Goal: Information Seeking & Learning: Find specific fact

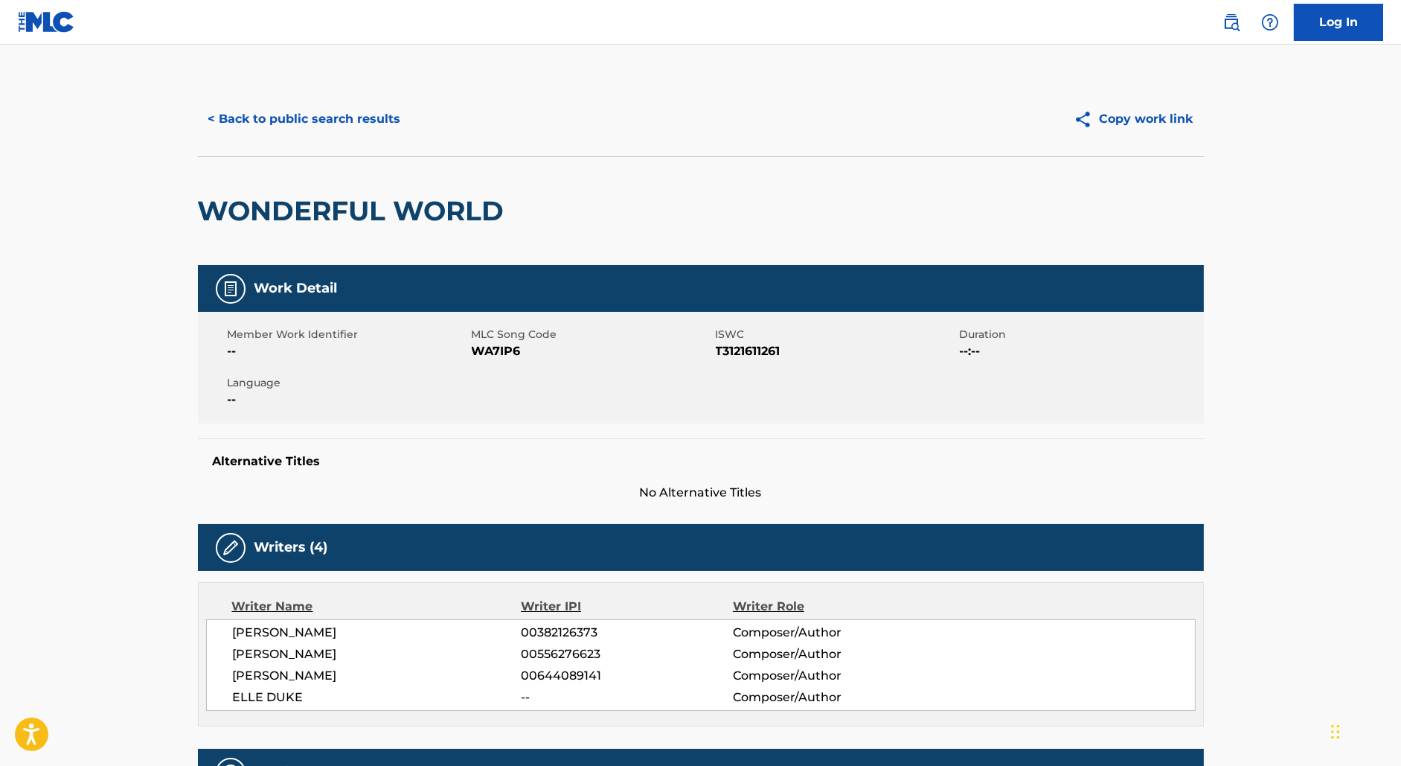
click at [310, 115] on button "< Back to public search results" at bounding box center [305, 118] width 214 height 37
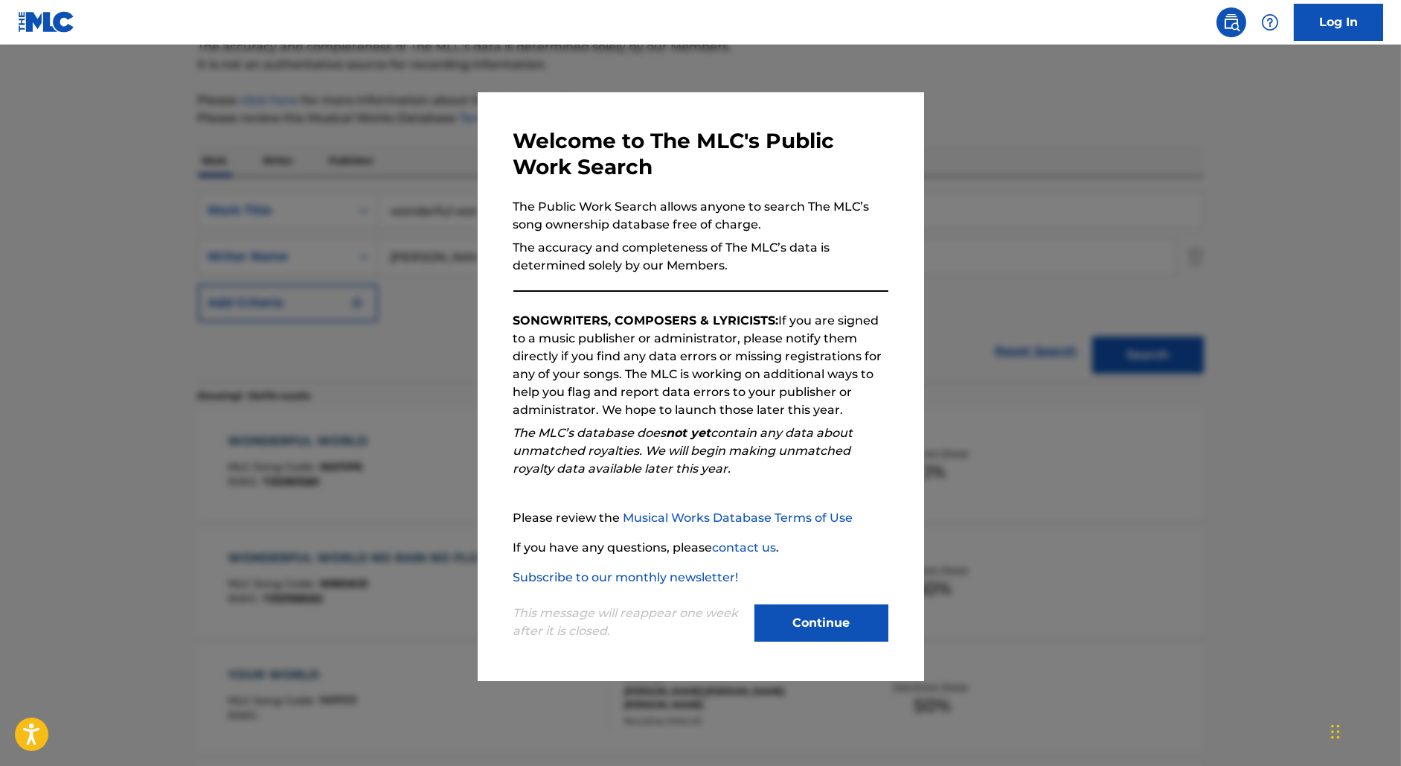
click at [340, 140] on div at bounding box center [700, 428] width 1401 height 766
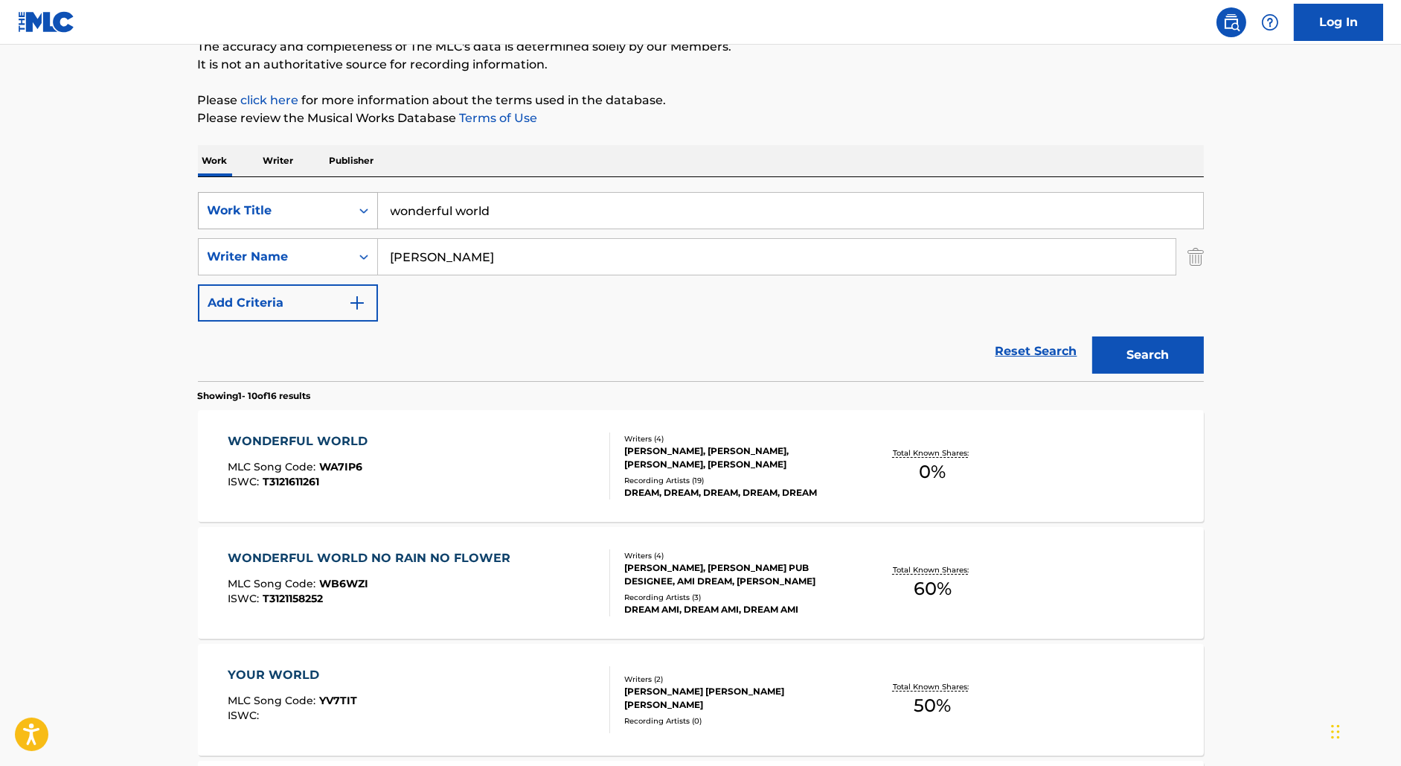
click at [336, 213] on div "Work Title" at bounding box center [275, 211] width 134 height 18
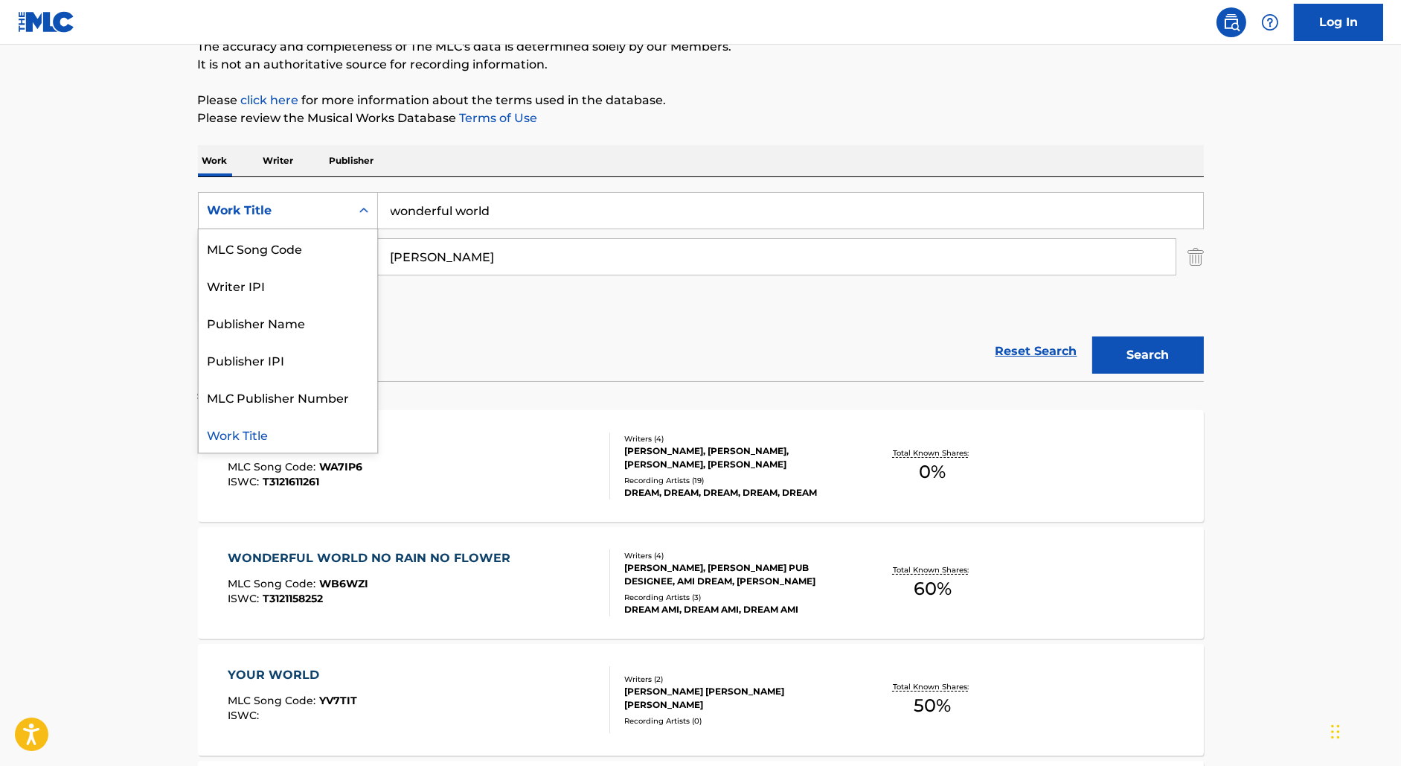
scroll to position [0, 0]
click at [295, 250] on div "ISWC" at bounding box center [288, 247] width 179 height 37
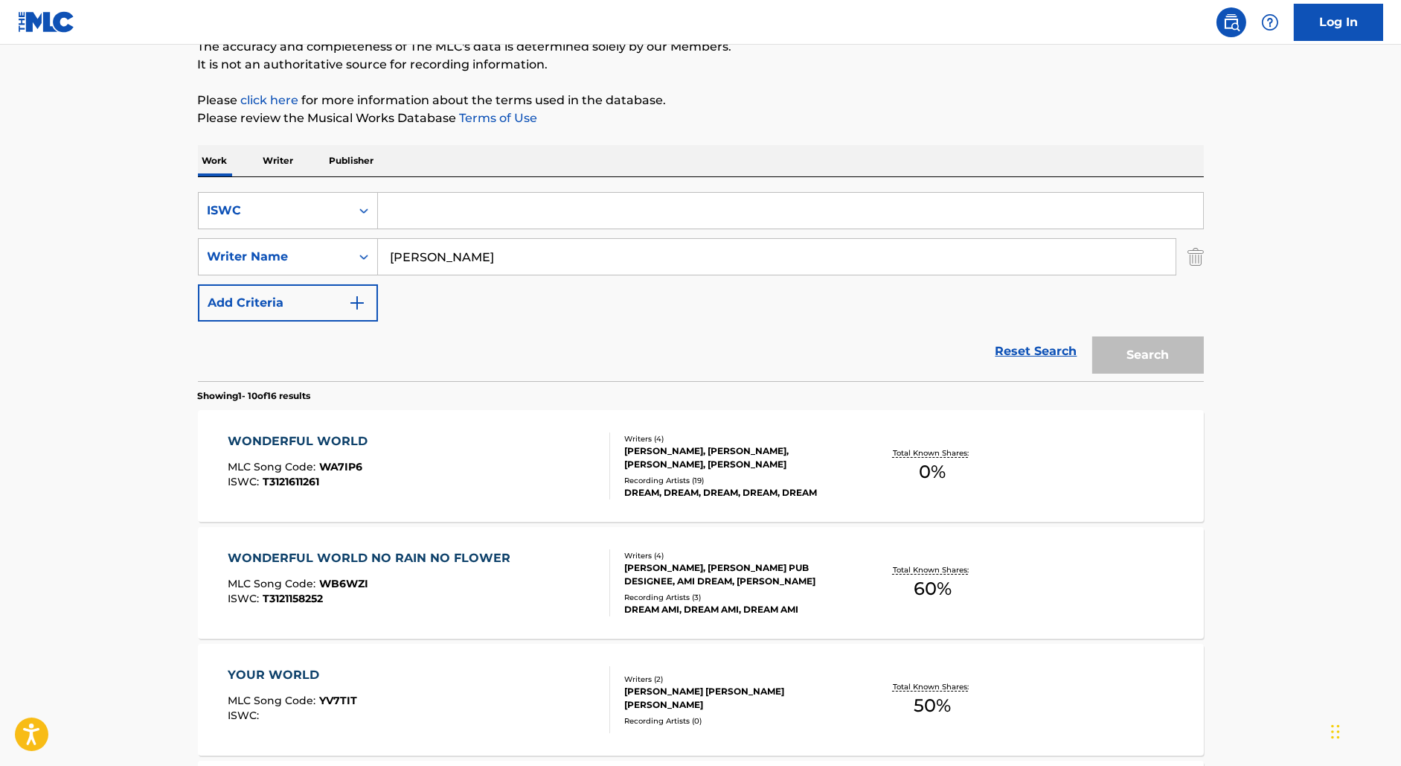
click at [1197, 257] on img "Search Form" at bounding box center [1196, 256] width 16 height 37
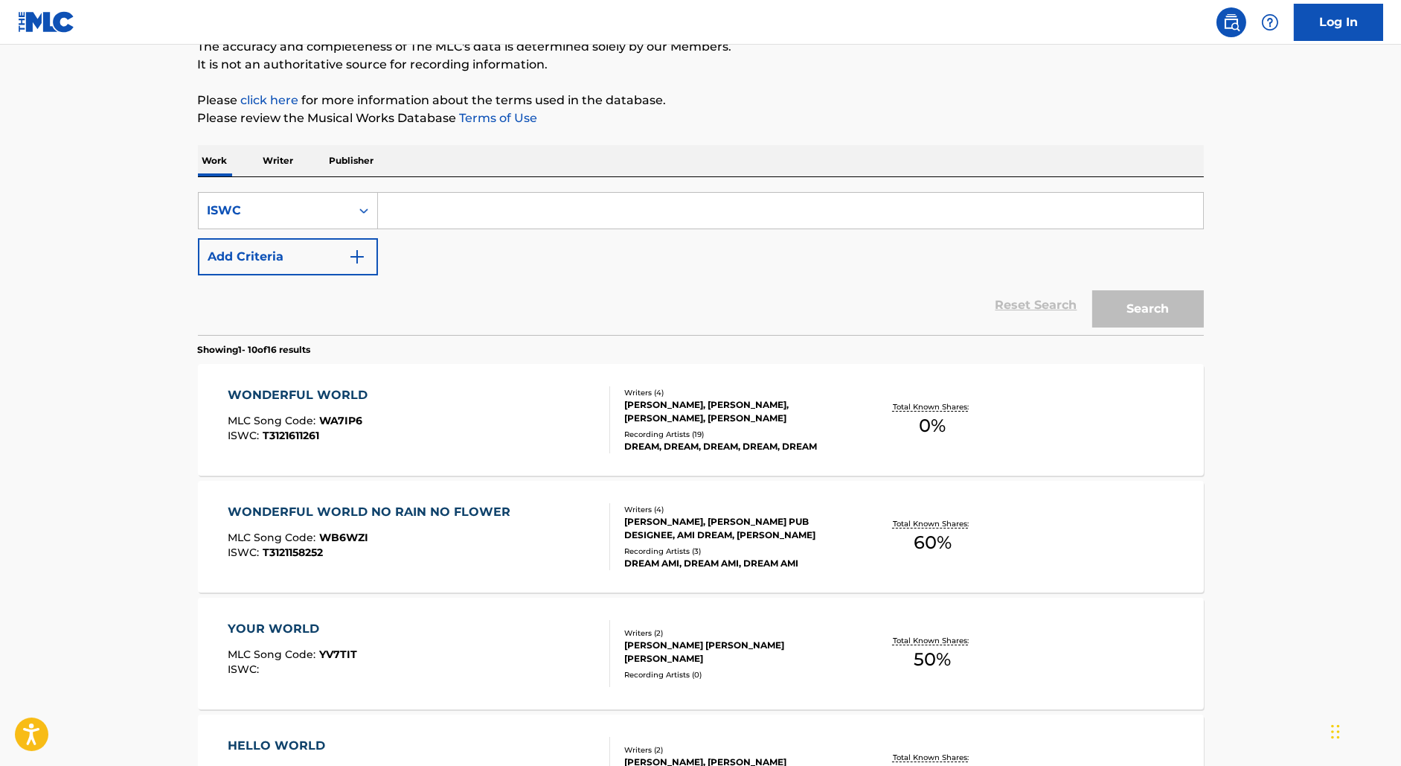
click at [621, 210] on input "Search Form" at bounding box center [790, 211] width 825 height 36
paste input "T9172977047"
click at [1092, 290] on button "Search" at bounding box center [1148, 308] width 112 height 37
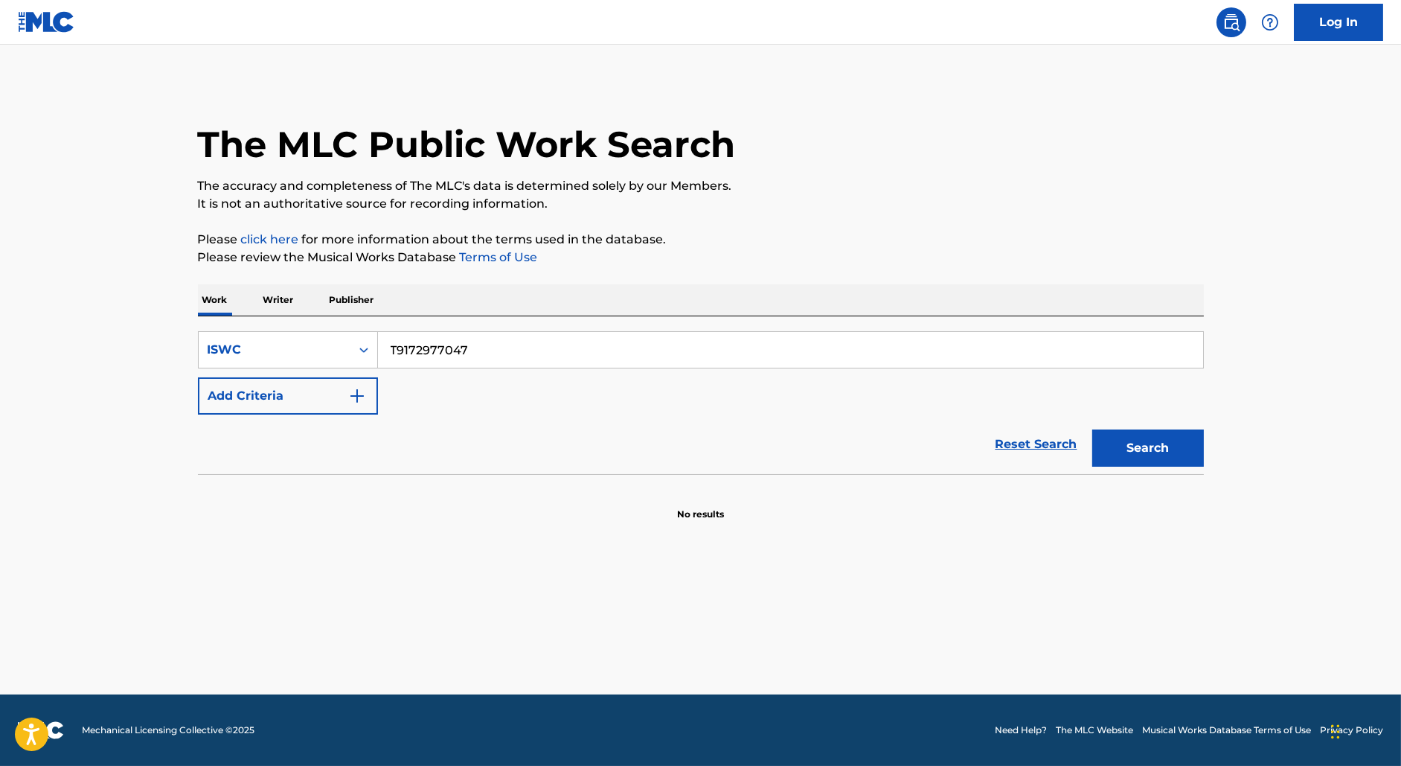
click at [443, 339] on input "T9172977047" at bounding box center [790, 350] width 825 height 36
paste input "7000543"
type input "T9177000543"
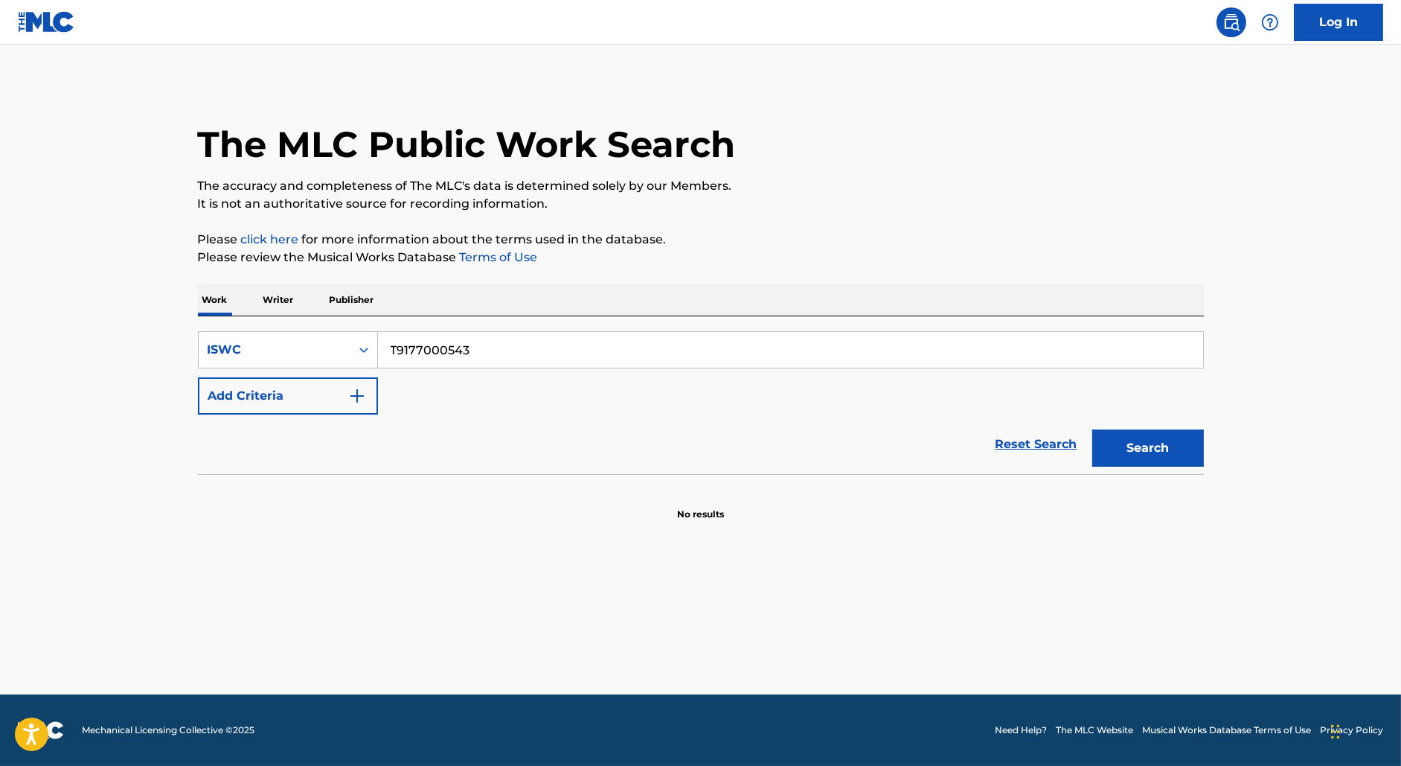
click at [1092, 429] on button "Search" at bounding box center [1148, 447] width 112 height 37
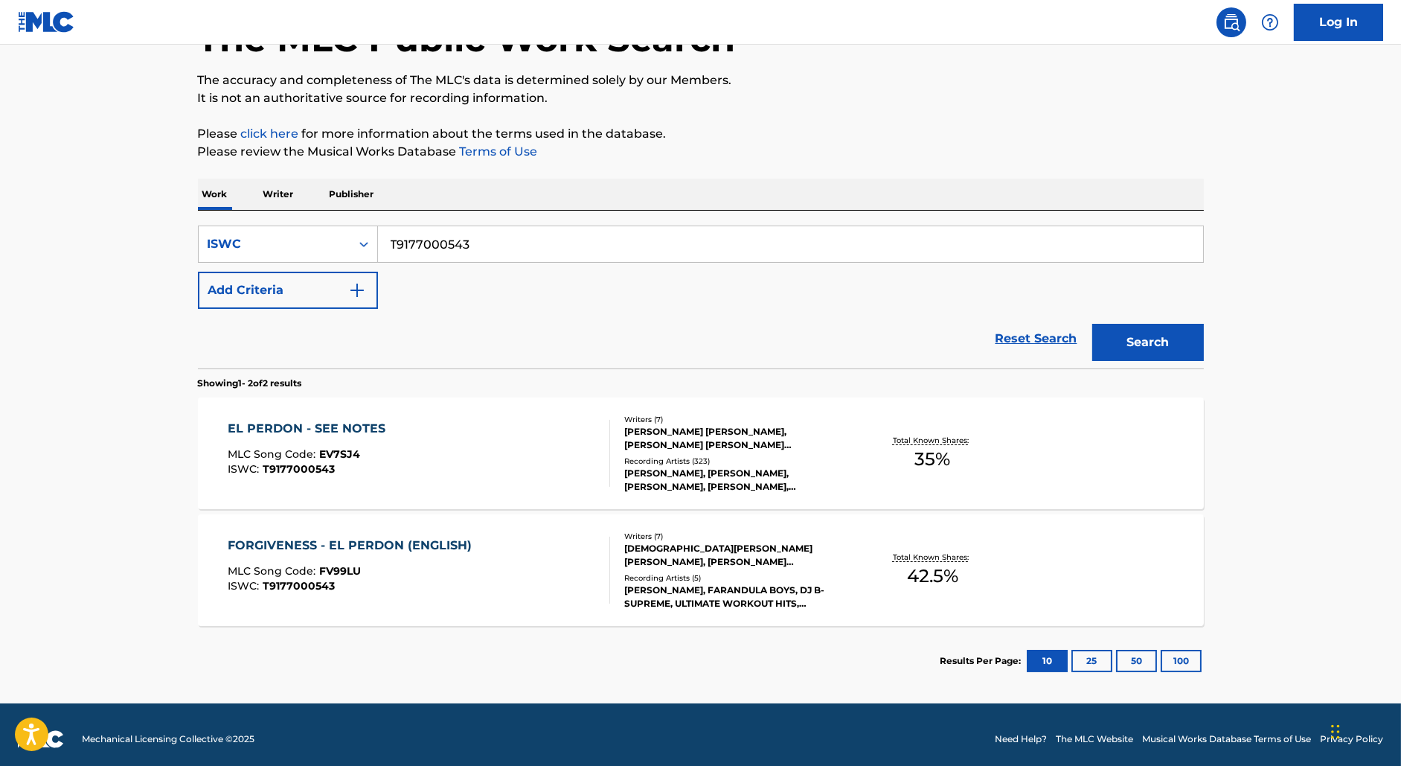
scroll to position [114, 0]
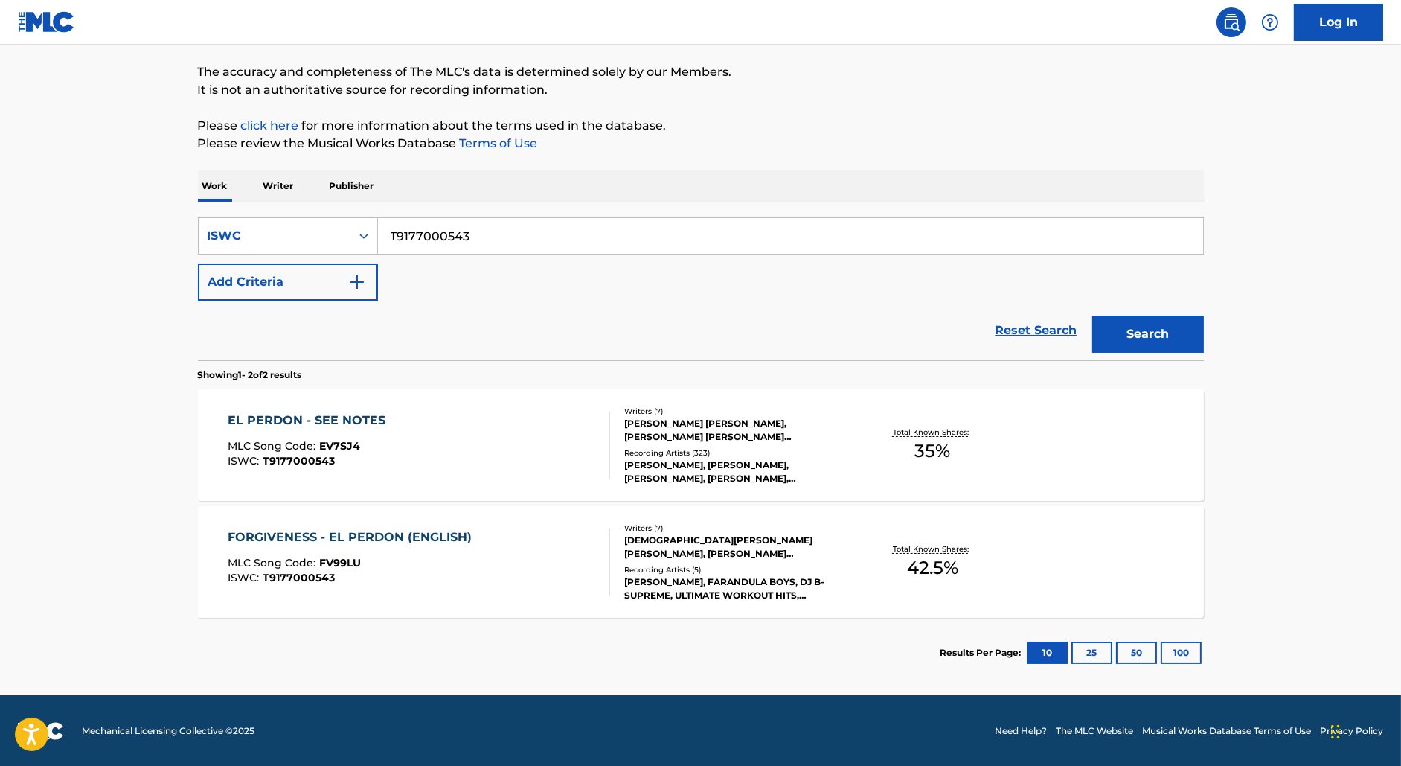
click at [471, 426] on div "EL PERDON - SEE NOTES MLC Song Code : EV7SJ4 ISWC : T9177000543" at bounding box center [419, 444] width 382 height 67
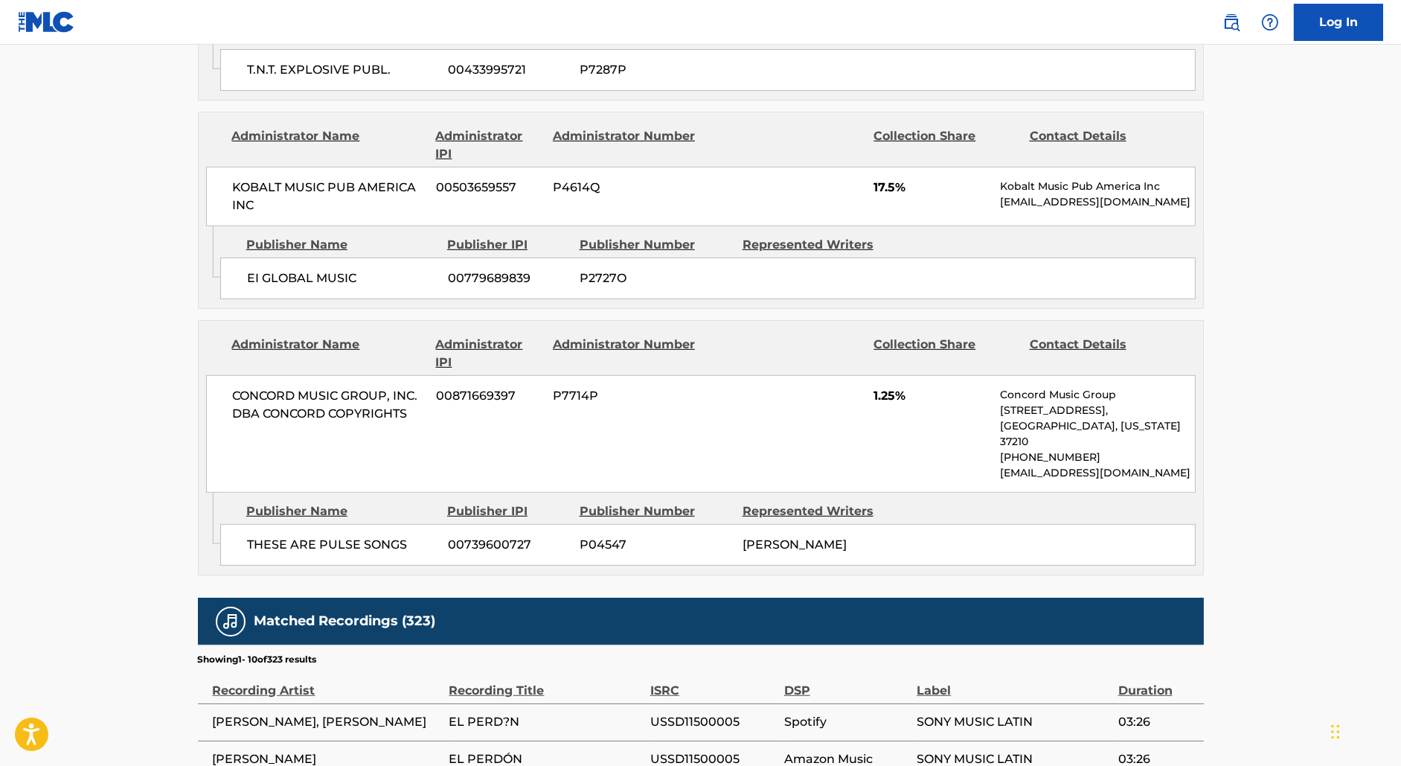
scroll to position [1810, 0]
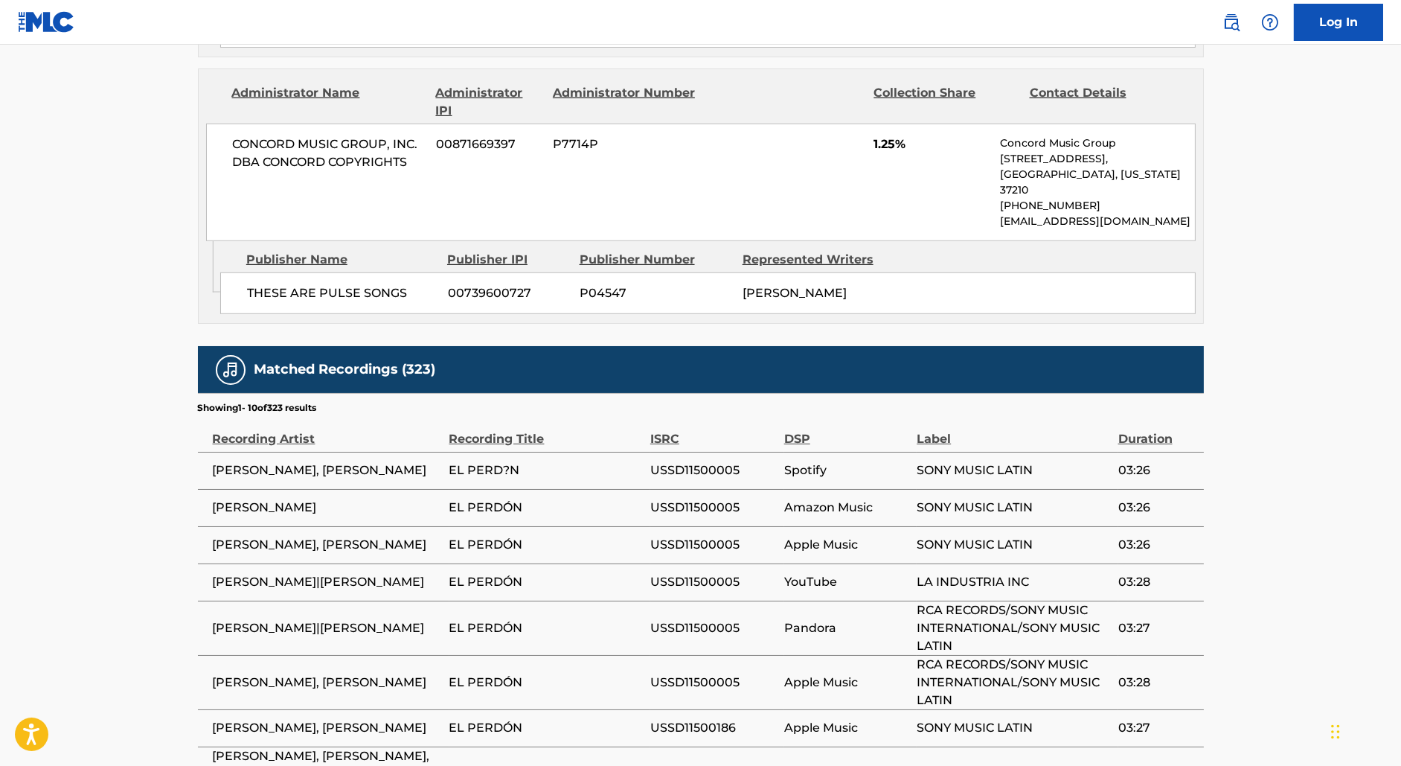
click at [694, 461] on span "USSD11500005" at bounding box center [713, 470] width 126 height 18
click at [551, 499] on span "EL PERDÓN" at bounding box center [545, 508] width 193 height 18
click at [704, 461] on span "USSD11500005" at bounding box center [713, 470] width 126 height 18
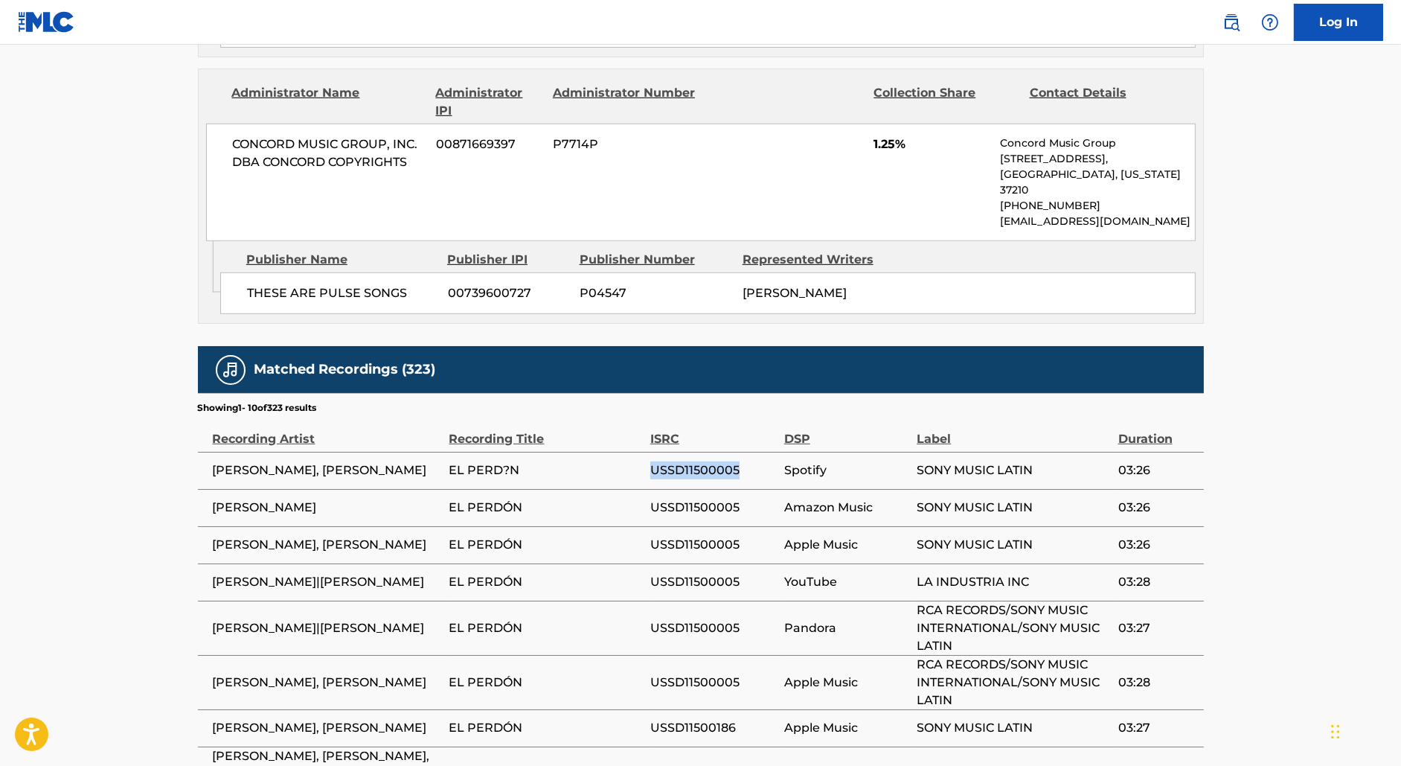
copy span "USSD11500005"
copy span "USSD11500186"
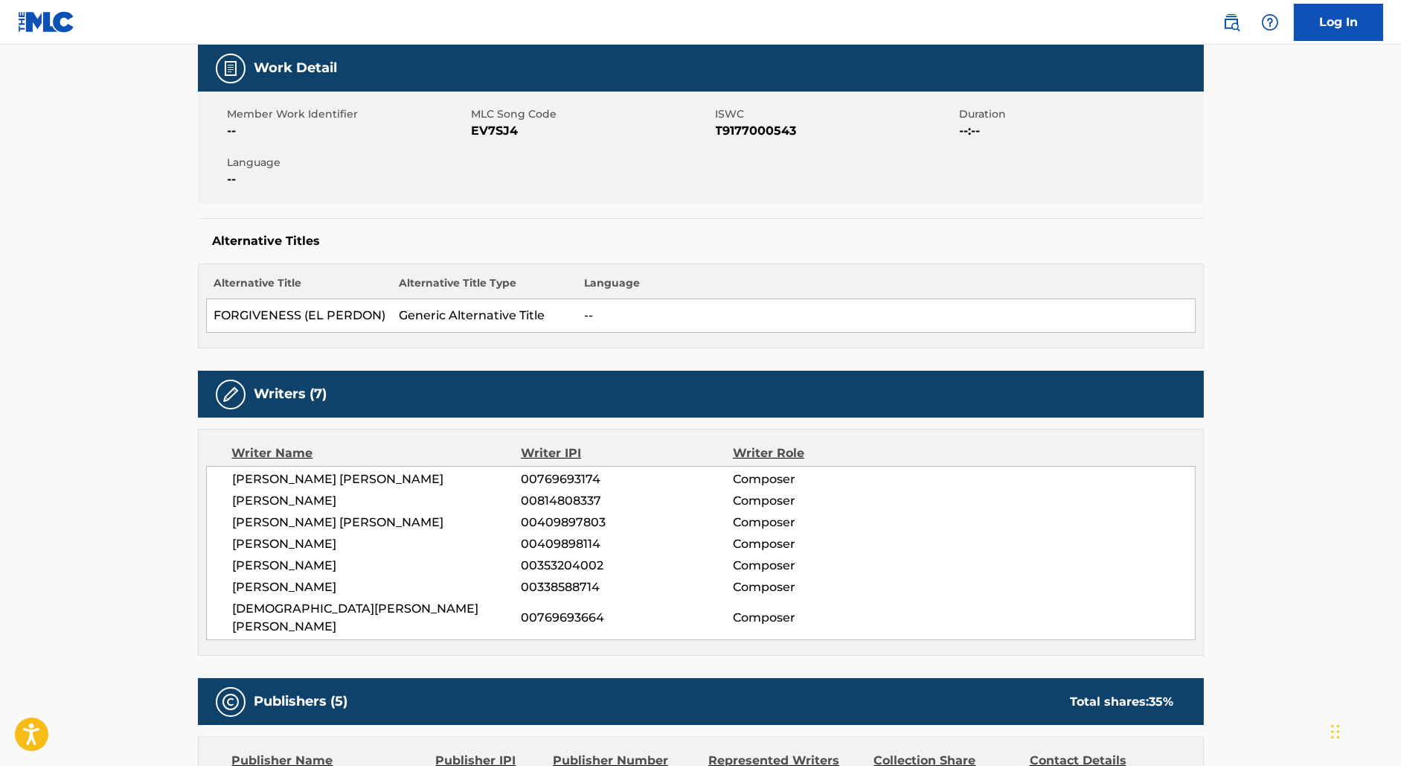
scroll to position [0, 0]
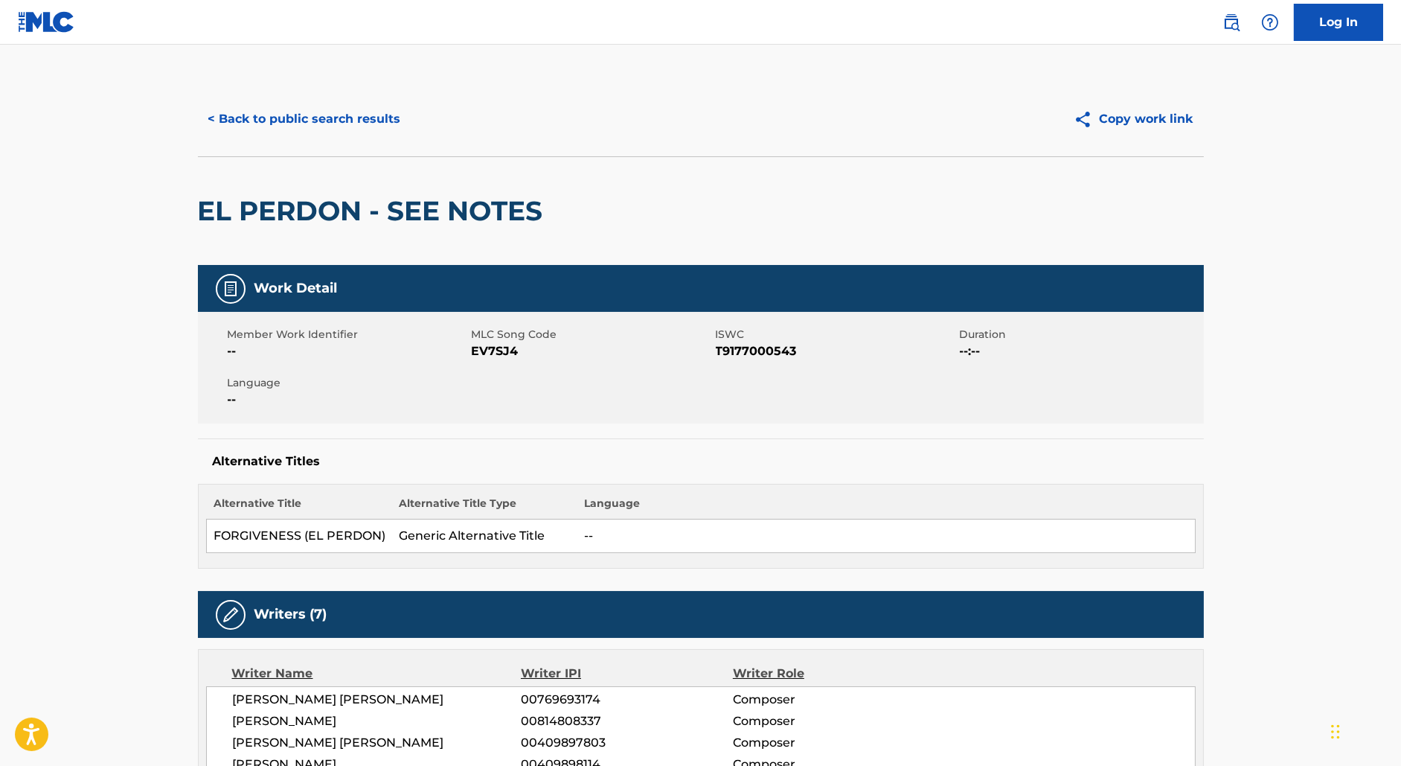
click at [252, 121] on button "< Back to public search results" at bounding box center [305, 118] width 214 height 37
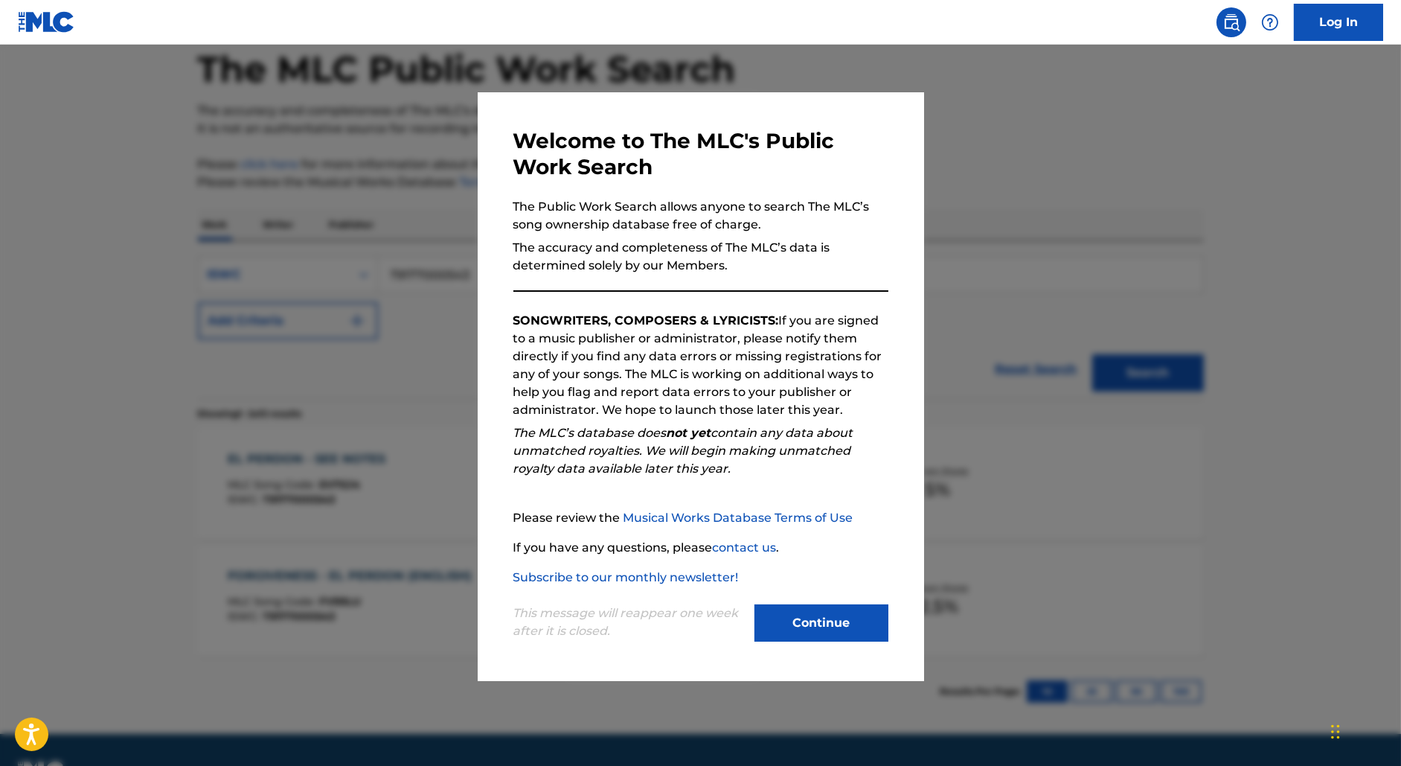
click at [355, 271] on div at bounding box center [700, 428] width 1401 height 766
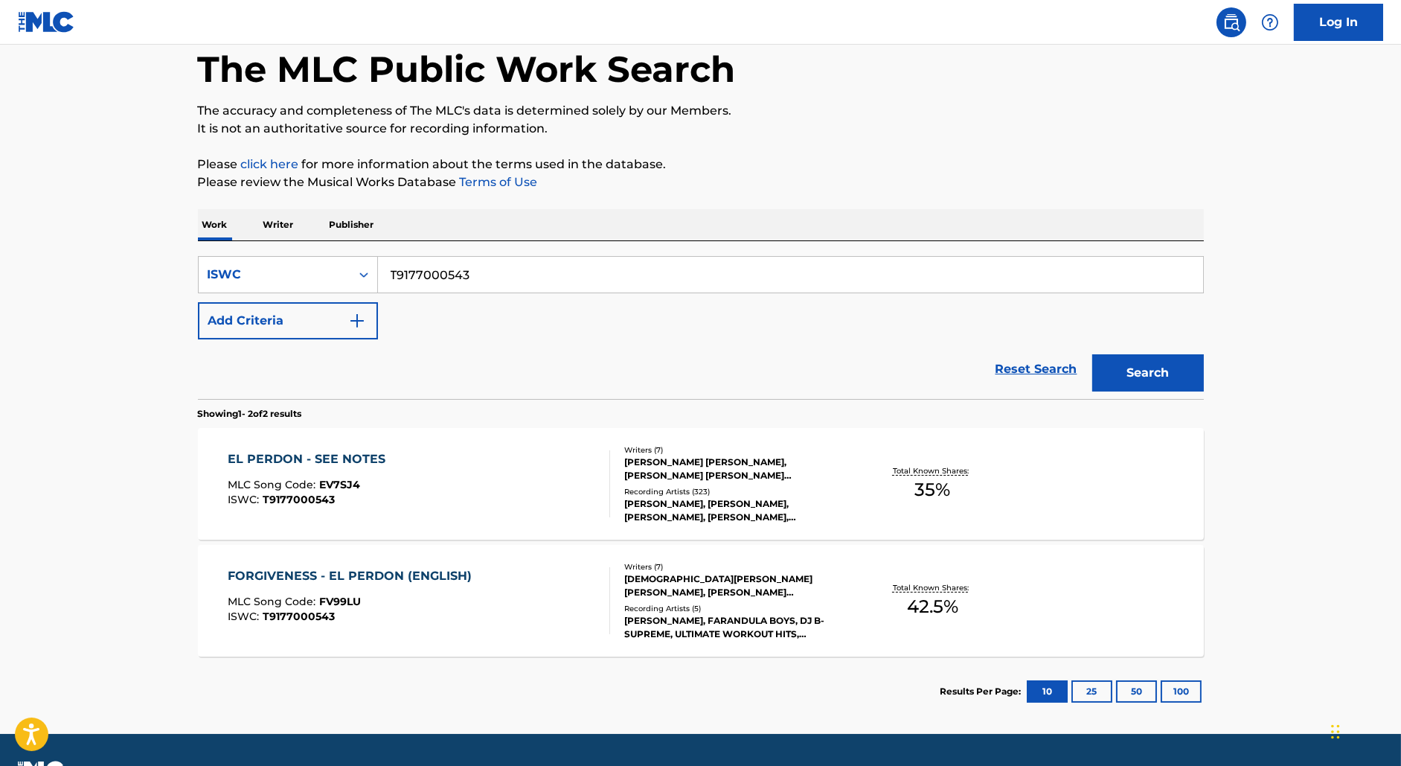
click at [439, 277] on input "T9177000543" at bounding box center [790, 275] width 825 height 36
paste input "202815994"
type input "T9202815994"
click at [1092, 354] on button "Search" at bounding box center [1148, 372] width 112 height 37
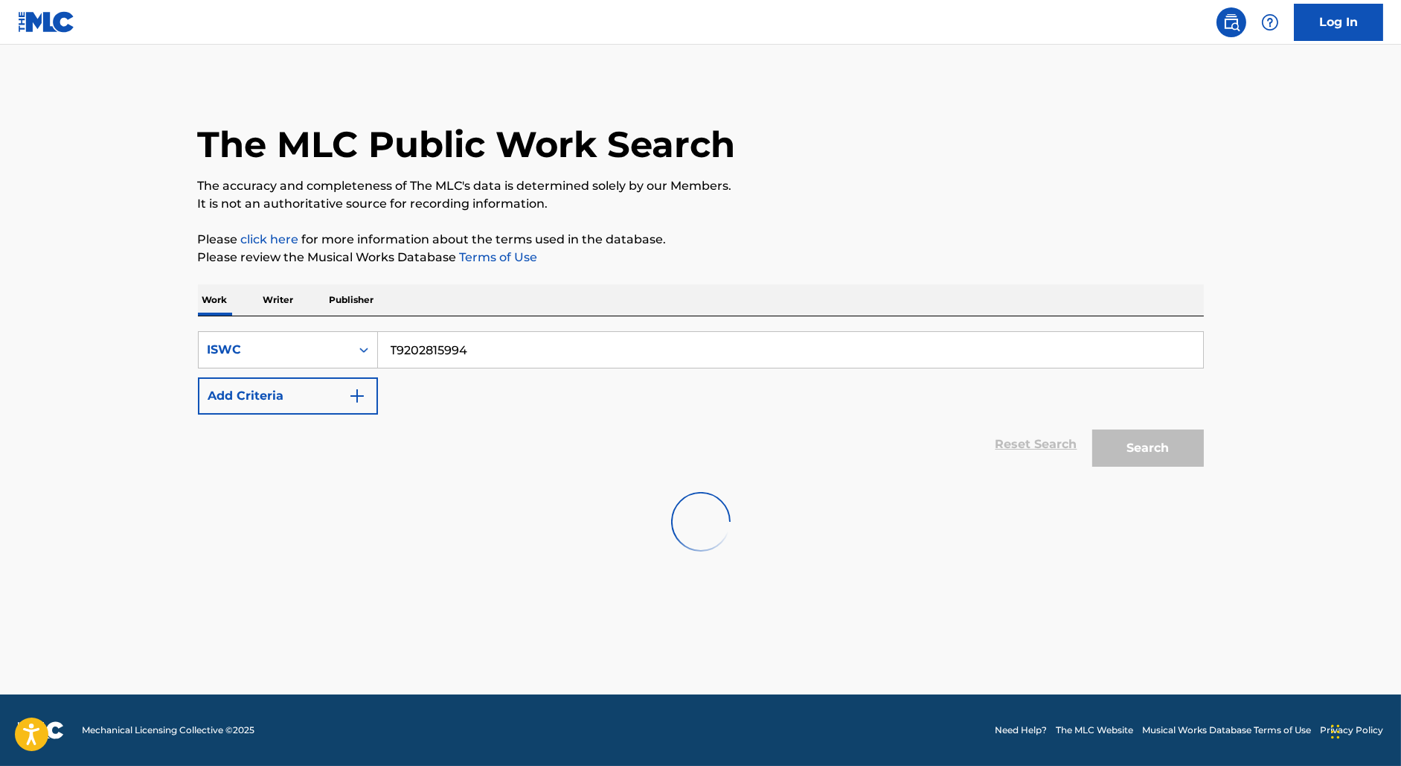
scroll to position [0, 0]
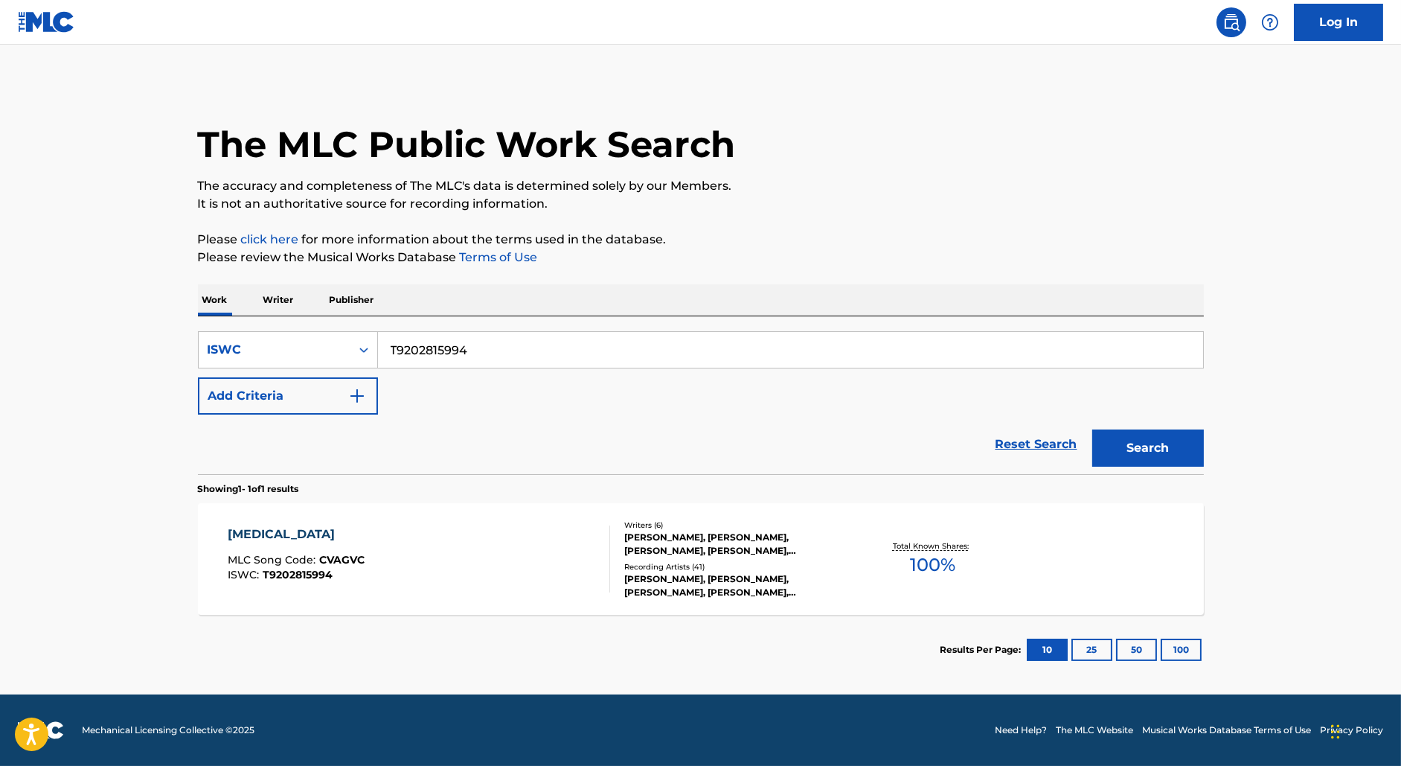
click at [478, 604] on div "[MEDICAL_DATA] MLC Song Code : CVAGVC ISWC : T9202815994 Writers ( 6 ) [PERSON_…" at bounding box center [701, 559] width 1006 height 112
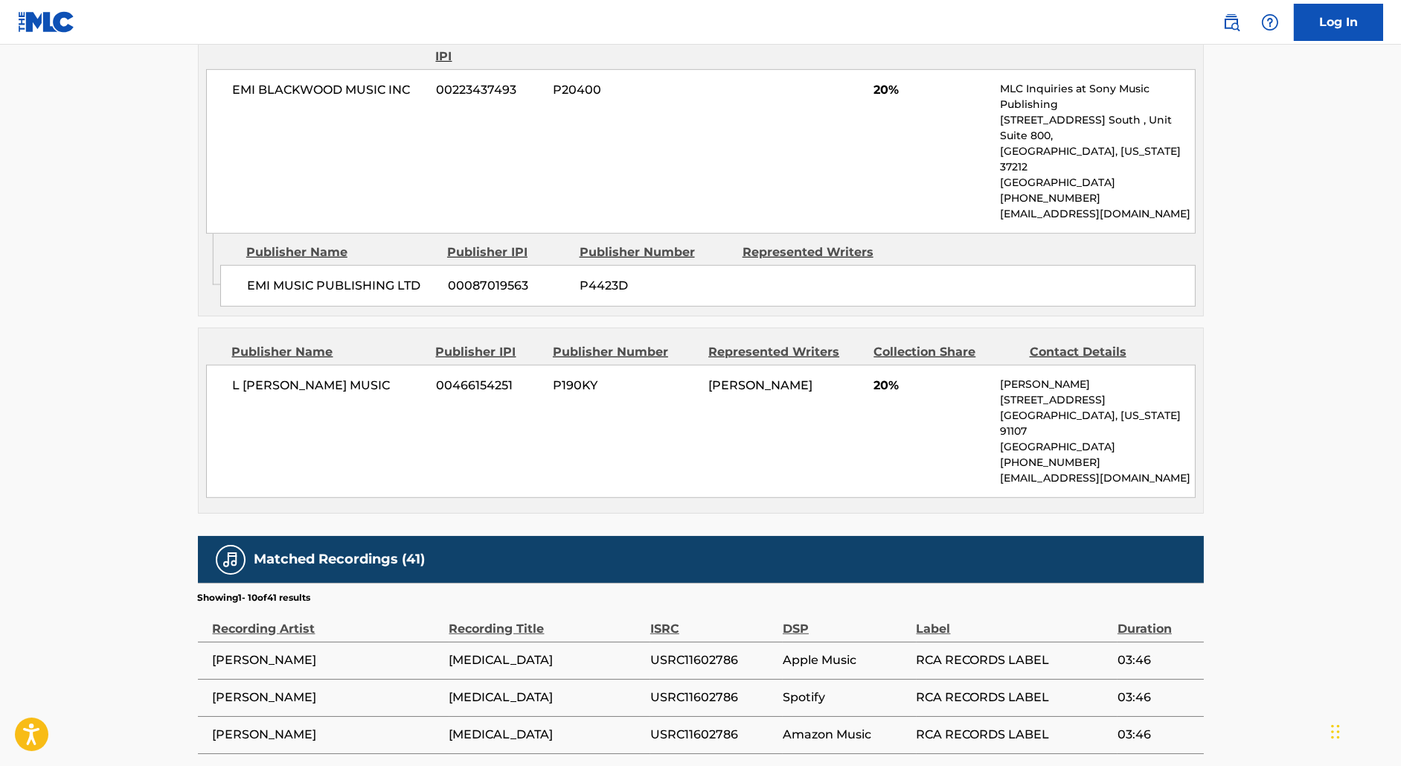
scroll to position [2030, 0]
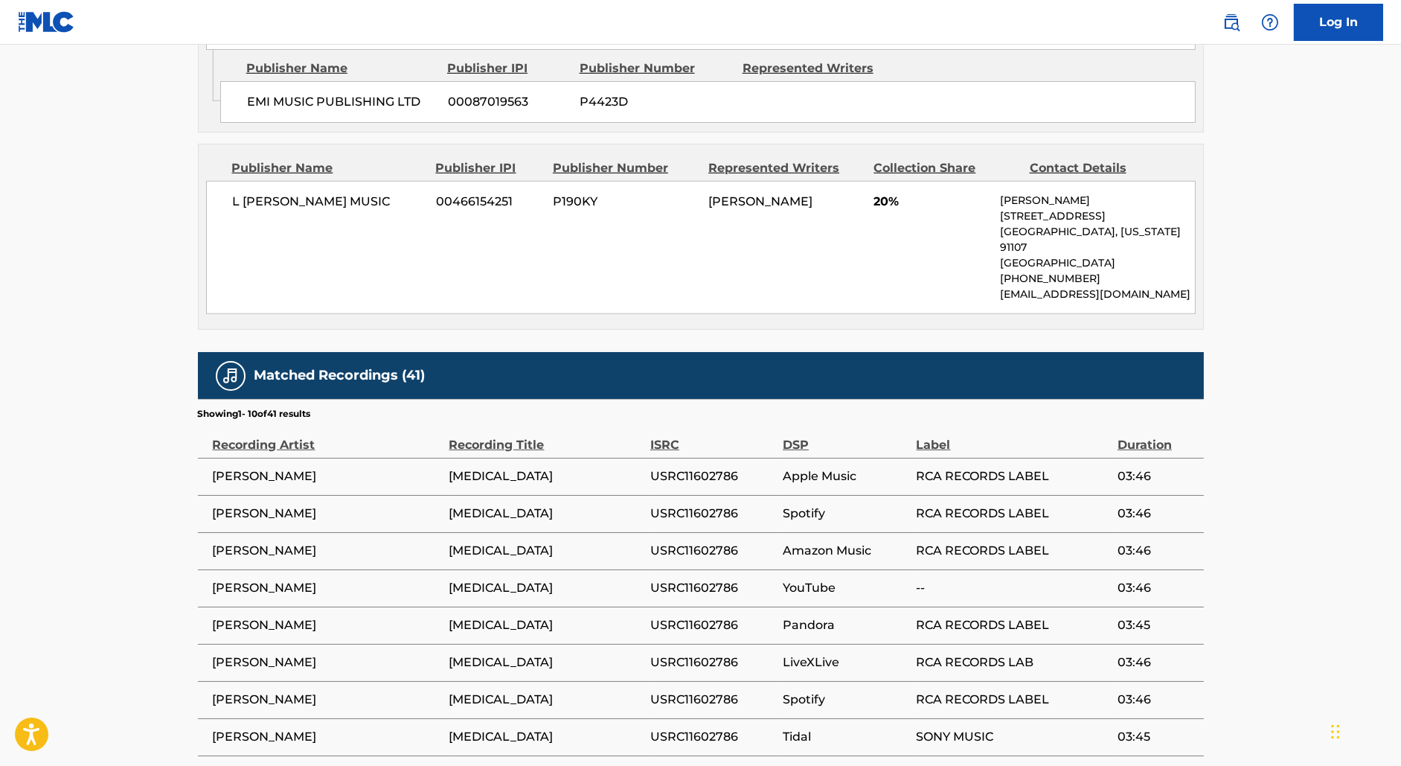
click at [676, 467] on span "USRC11602786" at bounding box center [712, 476] width 125 height 18
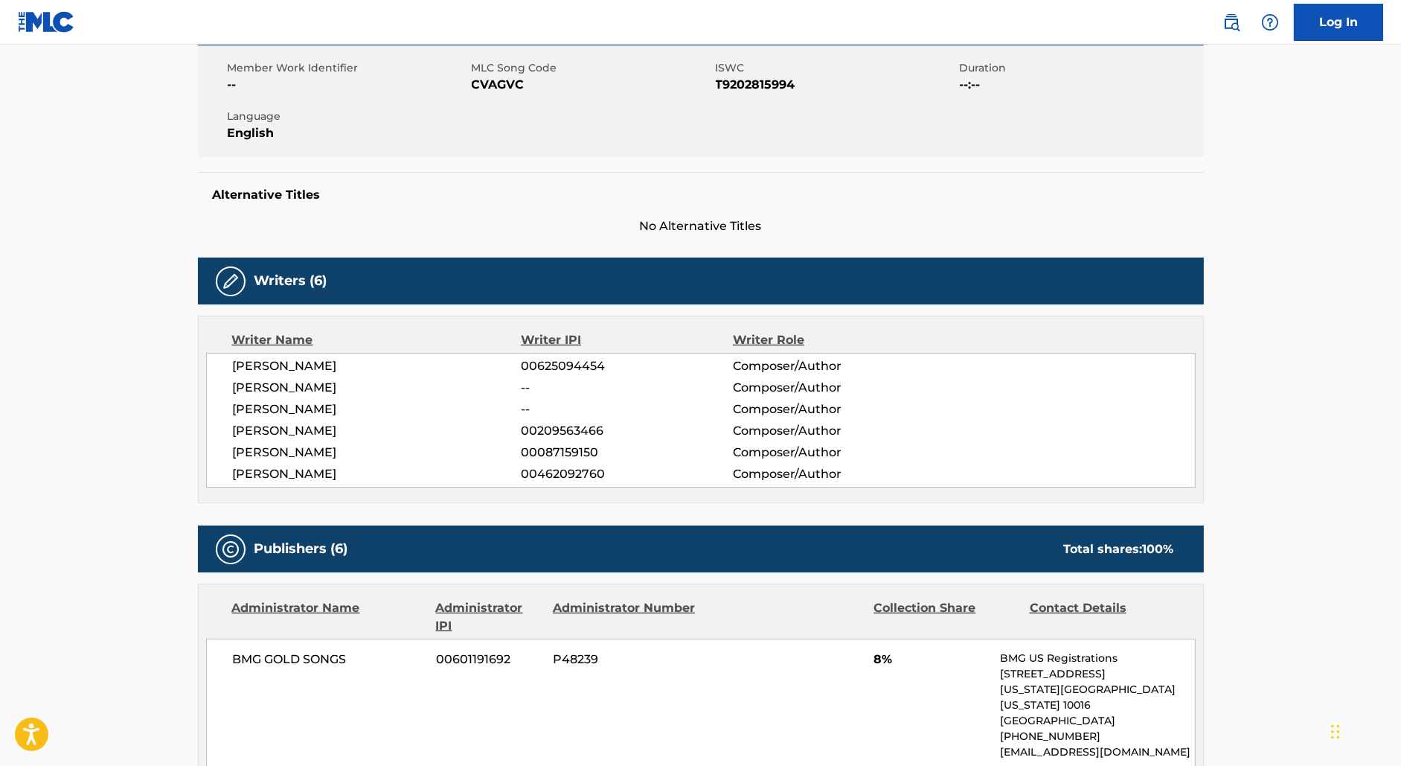
scroll to position [0, 0]
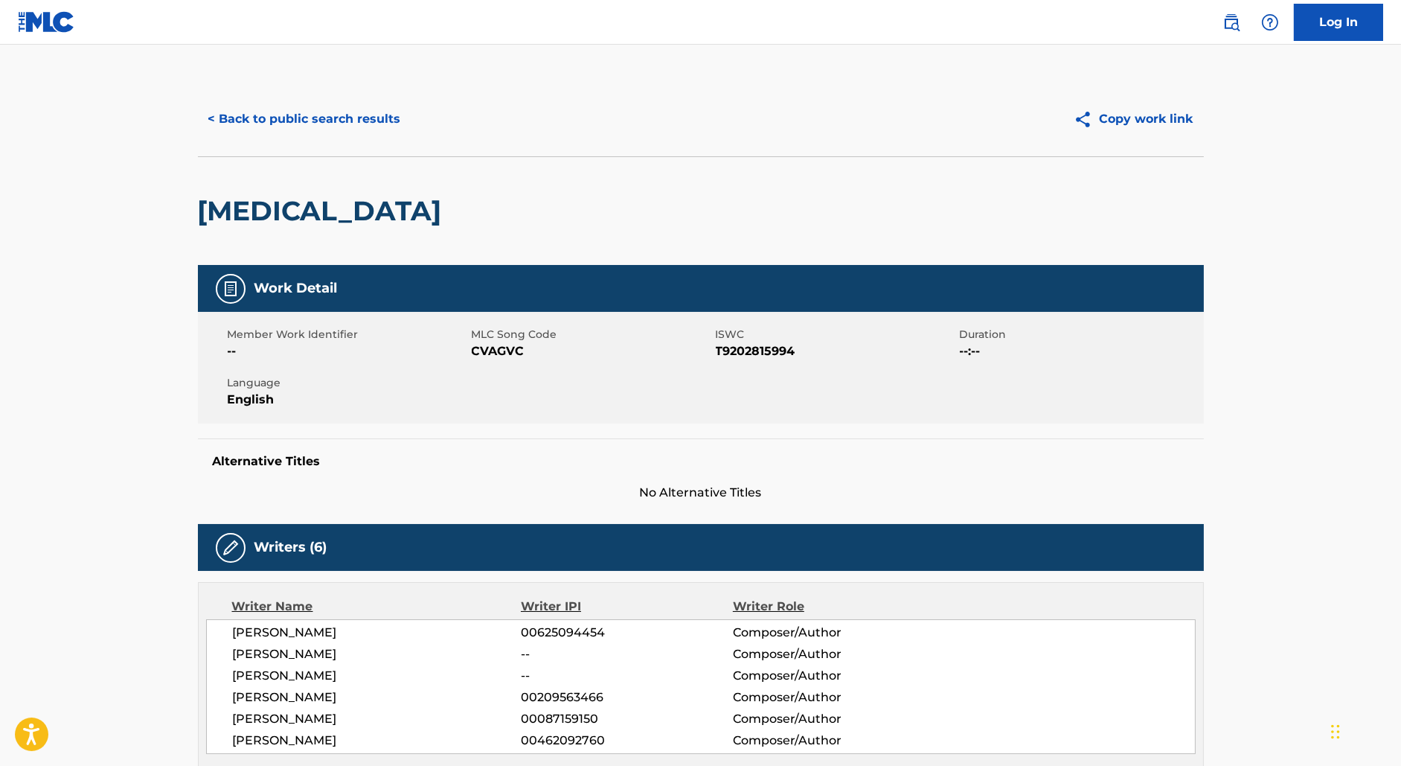
click at [309, 109] on button "< Back to public search results" at bounding box center [305, 118] width 214 height 37
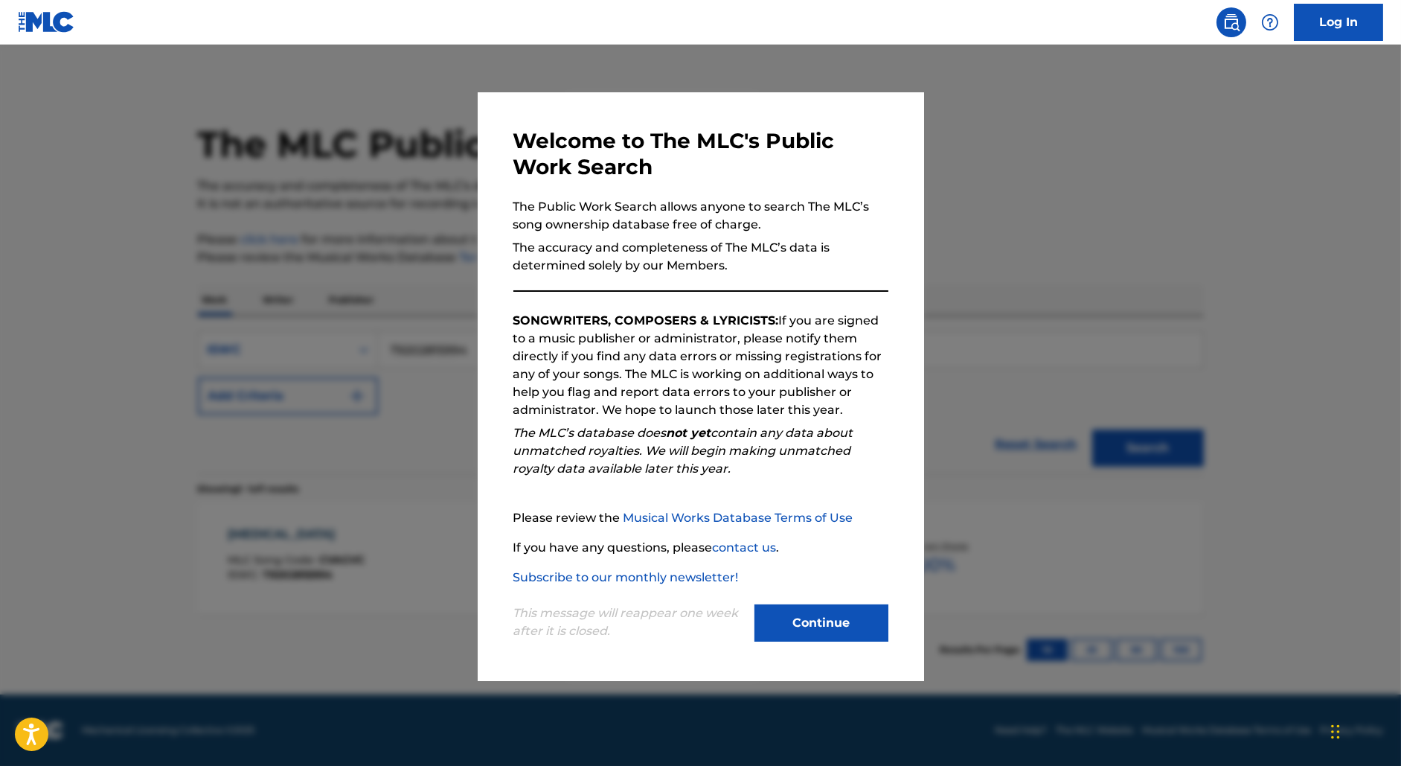
click at [416, 373] on div at bounding box center [700, 428] width 1401 height 766
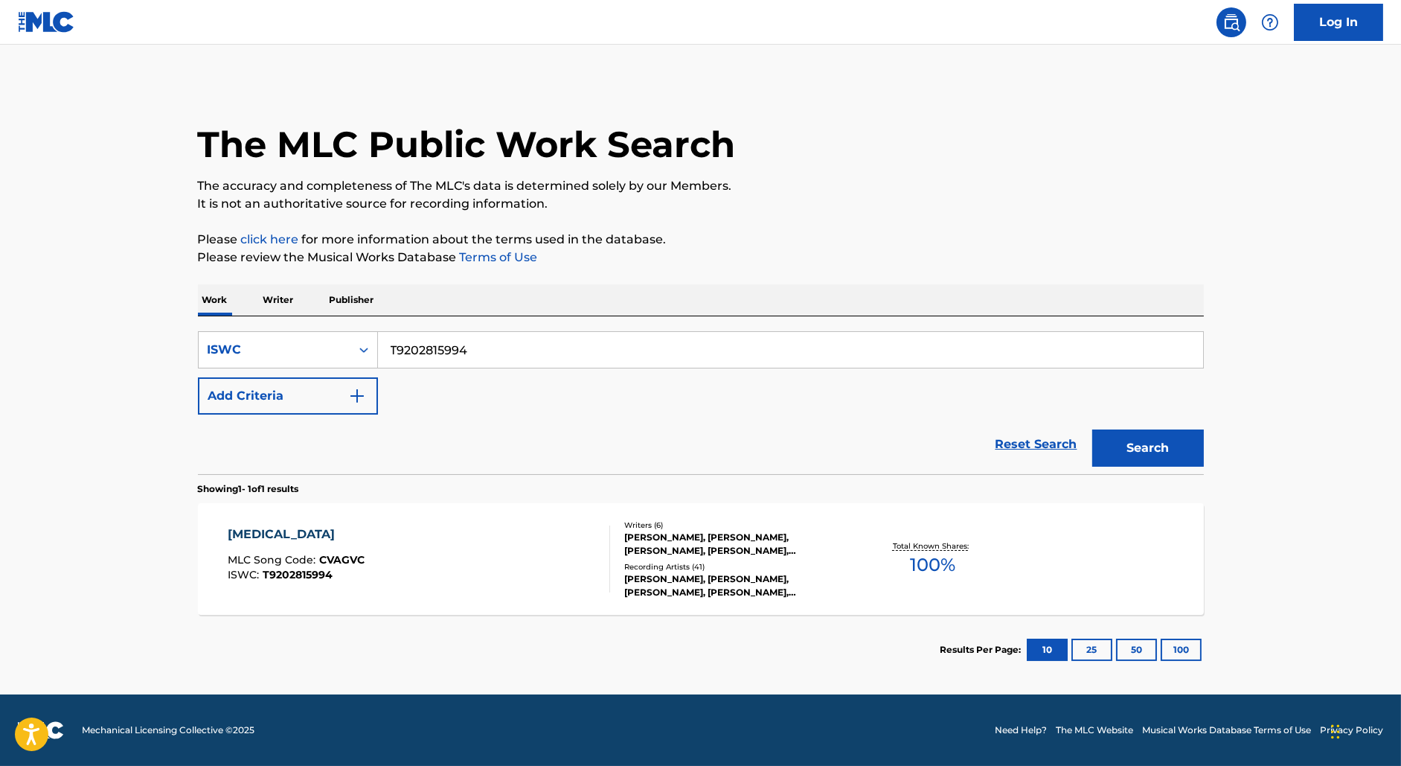
click at [432, 350] on input "T9202815994" at bounding box center [790, 350] width 825 height 36
paste input "324199760"
type input "T9324199760"
click at [1092, 429] on button "Search" at bounding box center [1148, 447] width 112 height 37
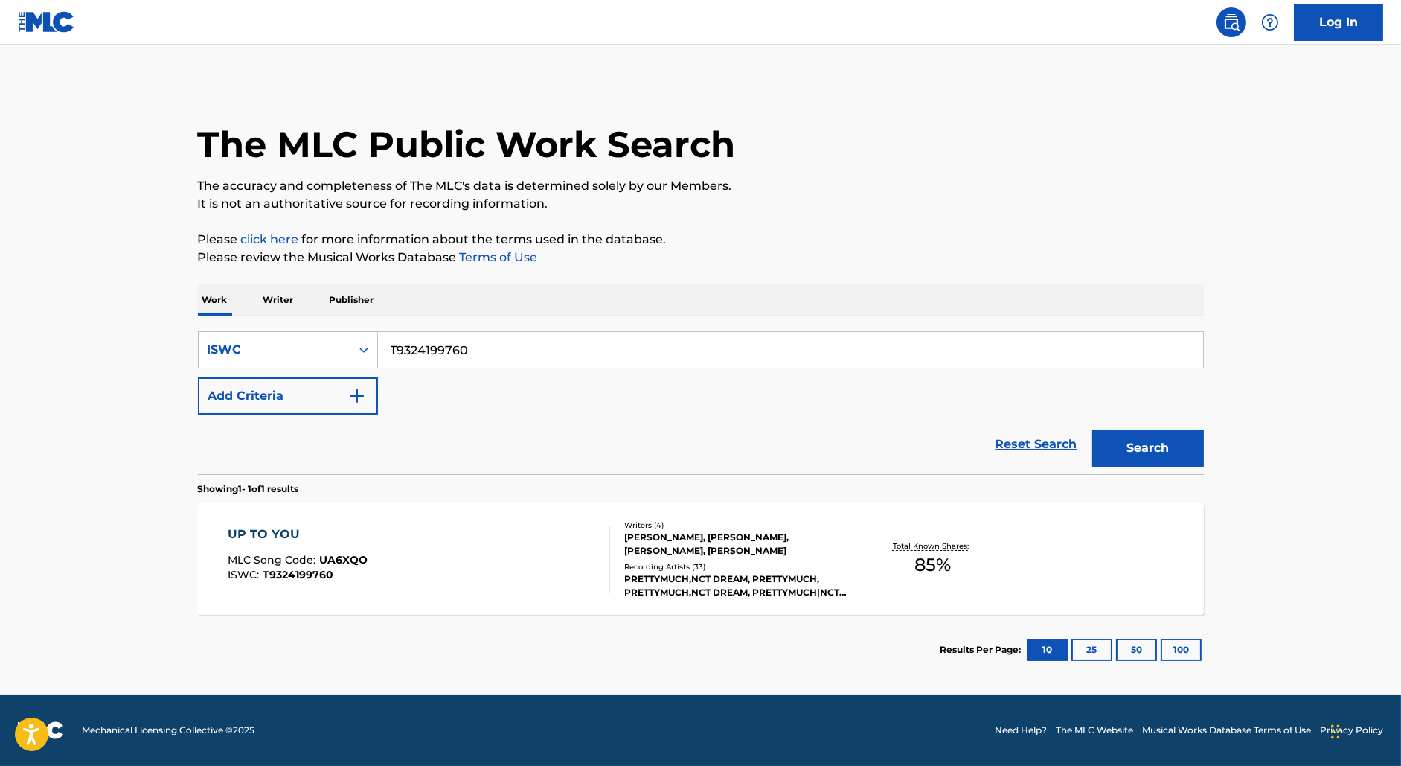
click at [576, 545] on div "UP TO YOU MLC Song Code : UA6XQO ISWC : T9324199760" at bounding box center [419, 558] width 382 height 67
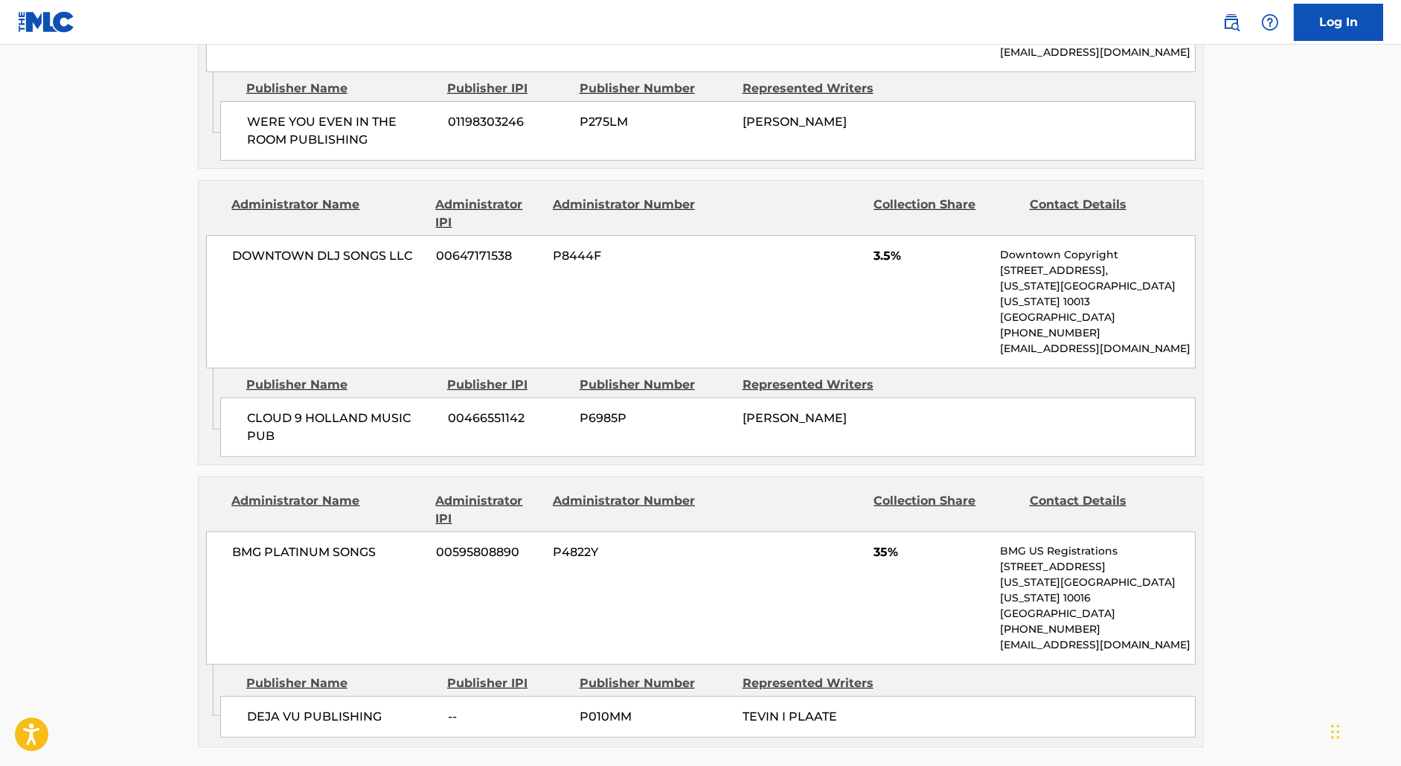
scroll to position [2082, 0]
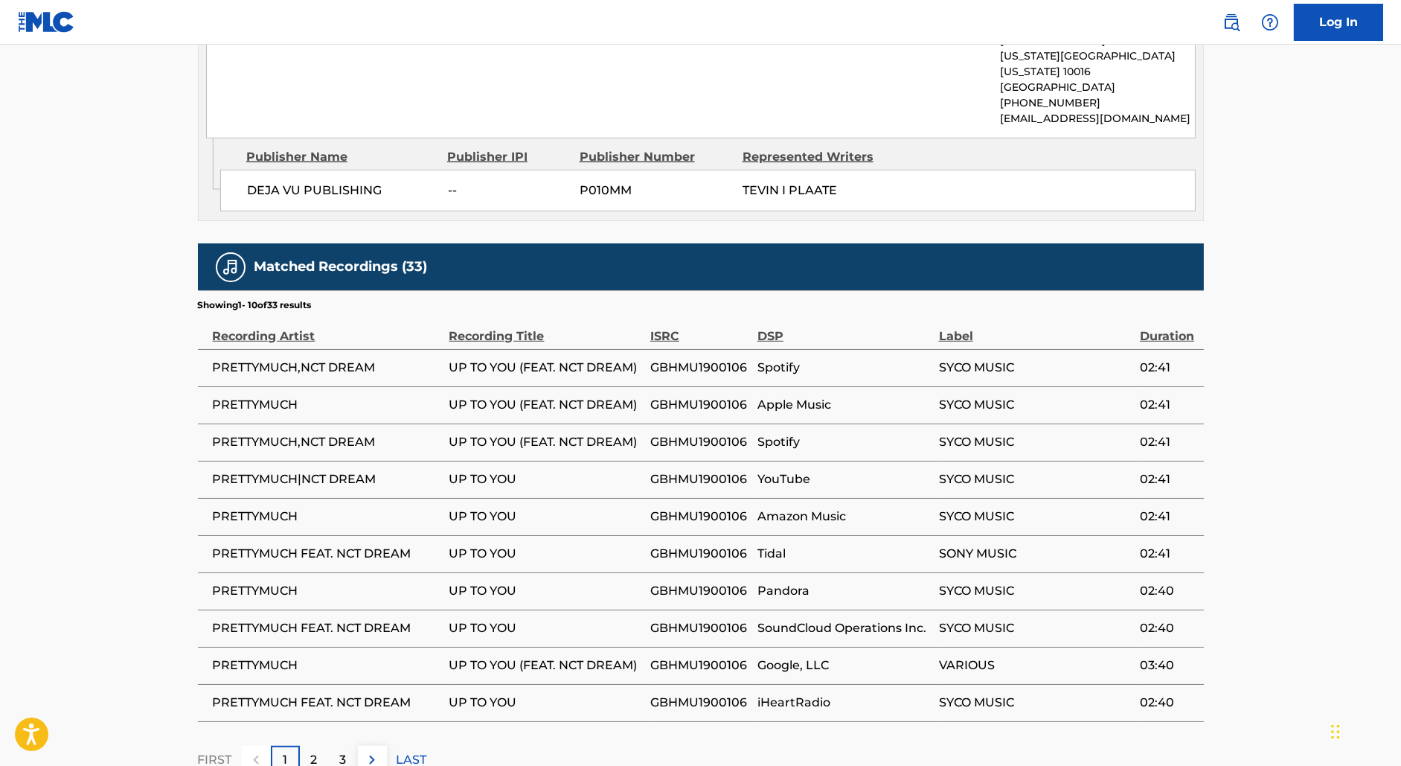
click at [698, 359] on span "GBHMU1900106" at bounding box center [700, 368] width 100 height 18
